Goal: Task Accomplishment & Management: Manage account settings

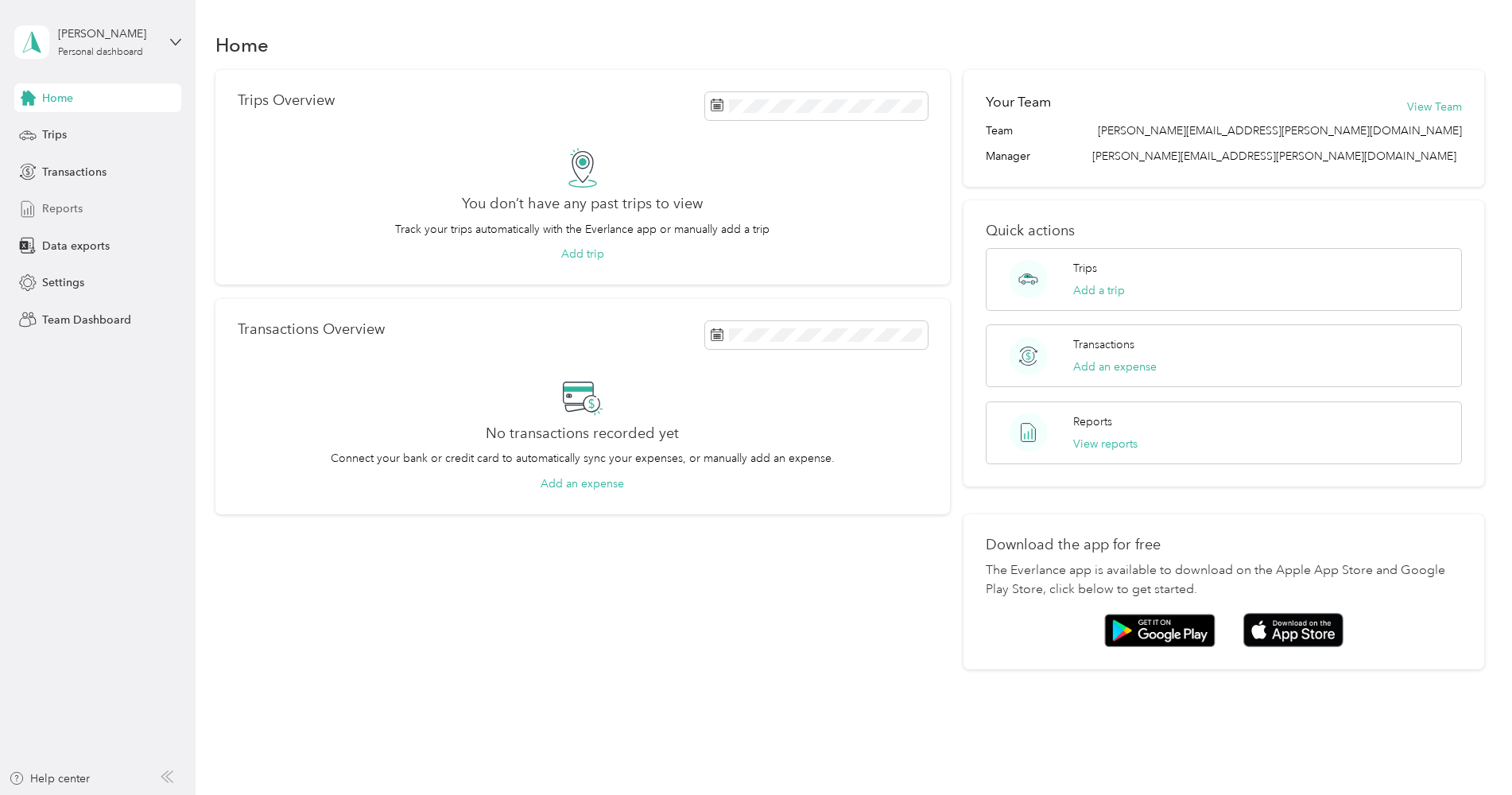
click at [111, 212] on div "Reports" at bounding box center [97, 209] width 167 height 29
click at [93, 317] on span "Team Dashboard" at bounding box center [86, 319] width 89 height 16
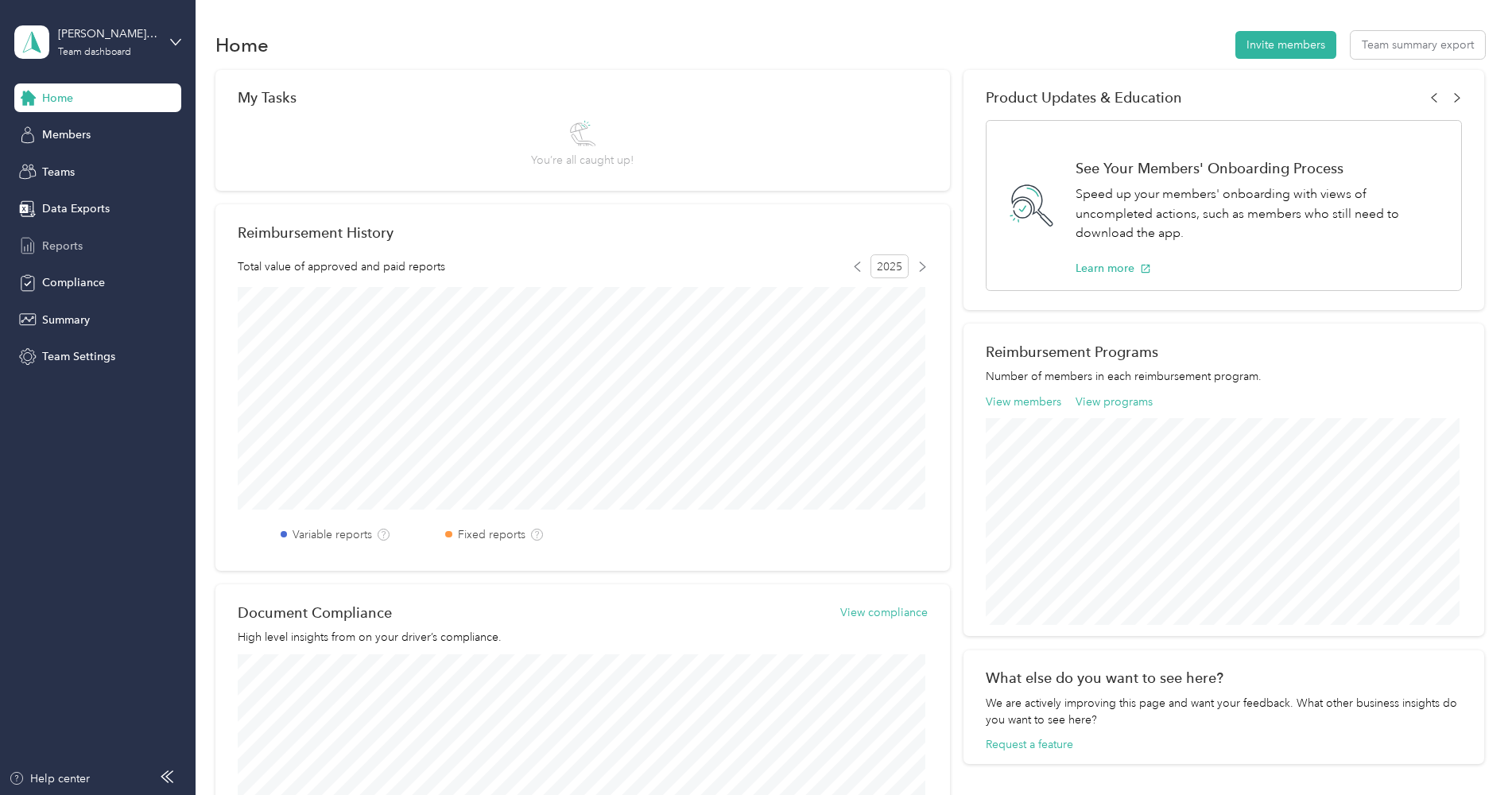
click at [98, 241] on div "Reports" at bounding box center [97, 246] width 167 height 29
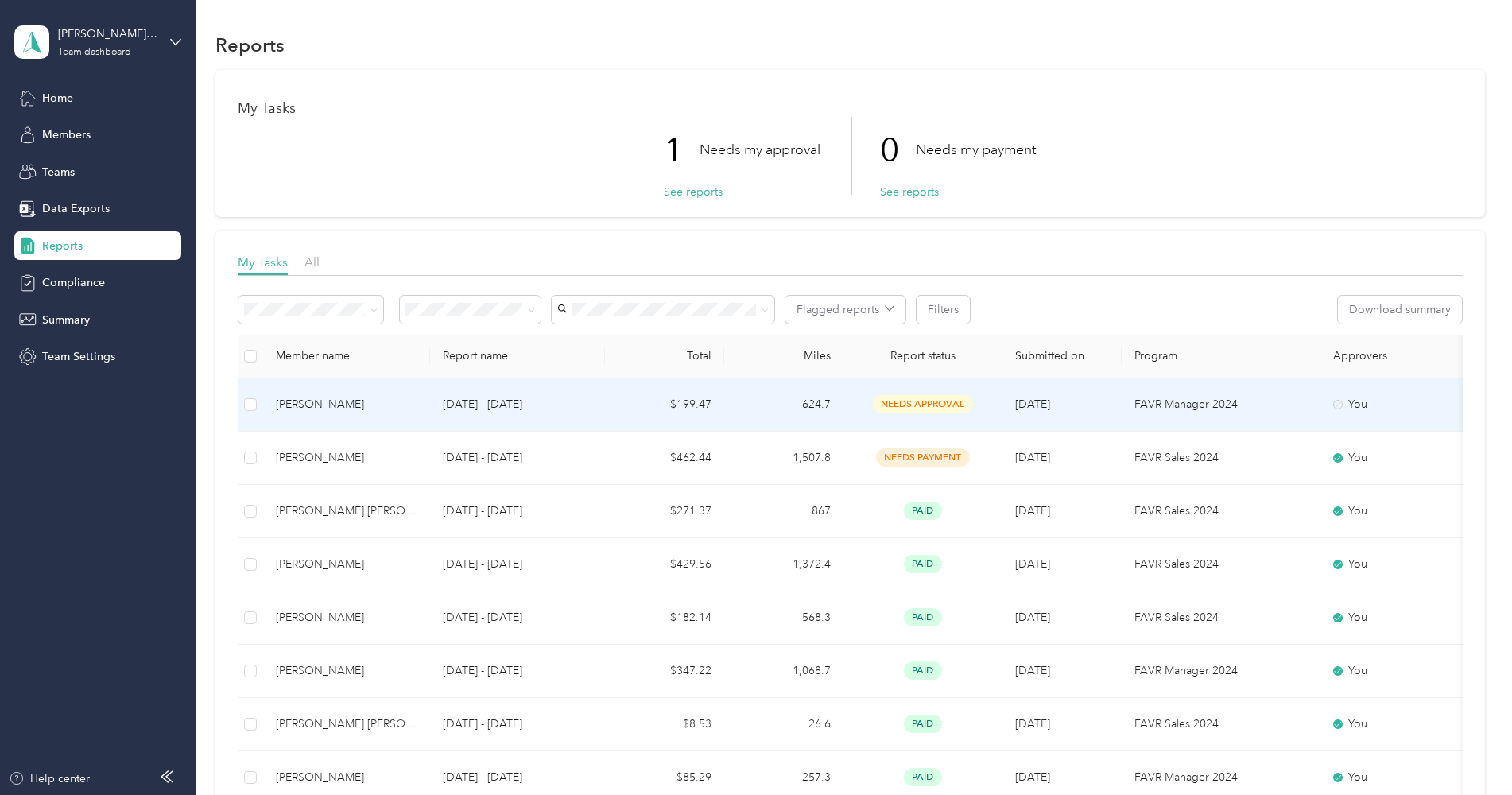
click at [697, 404] on td "$199.47" at bounding box center [664, 405] width 119 height 53
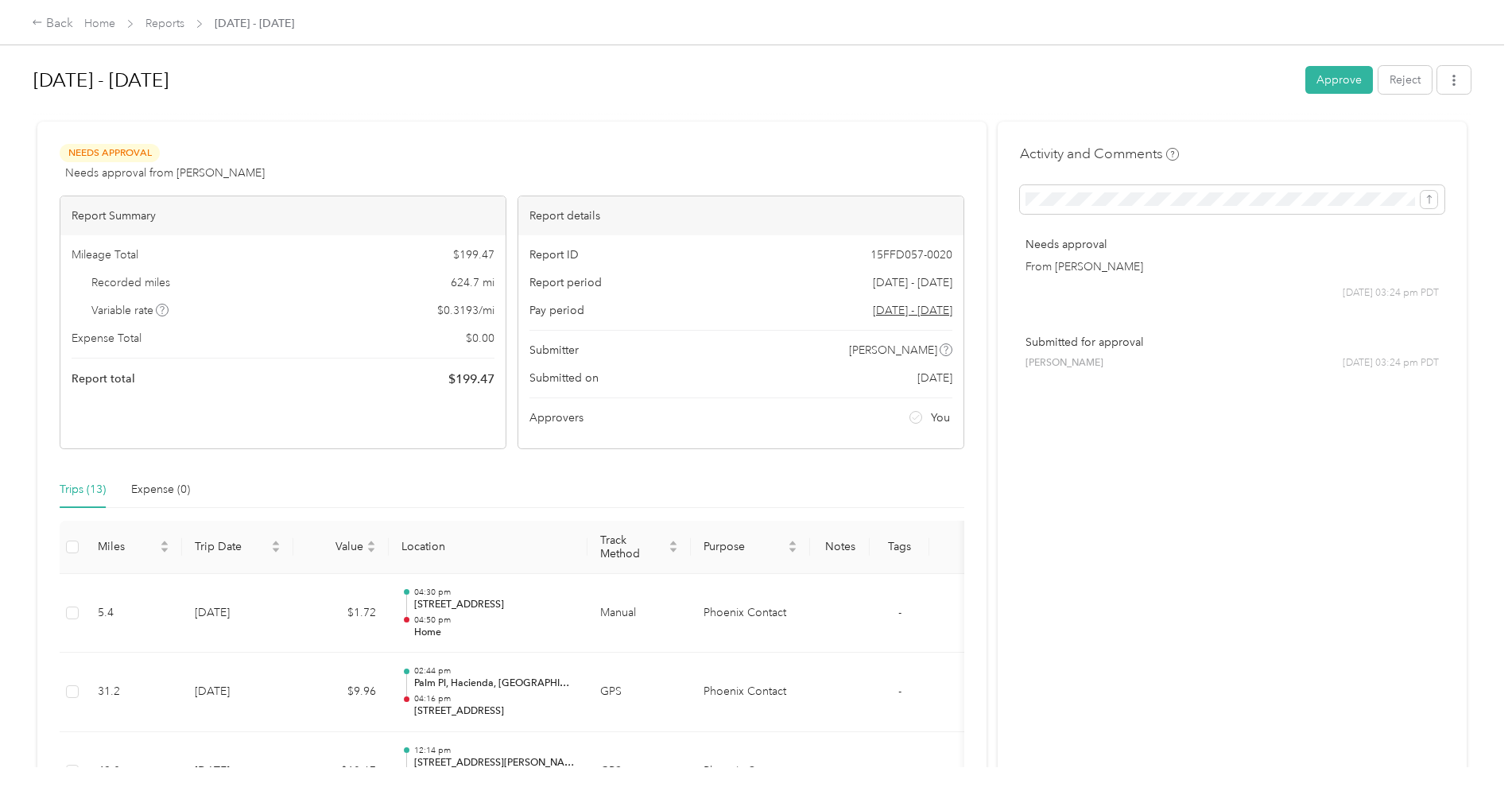
click at [479, 112] on div at bounding box center [752, 115] width 1437 height 16
click at [1326, 87] on button "Approve" at bounding box center [1339, 80] width 67 height 28
